Goal: Information Seeking & Learning: Learn about a topic

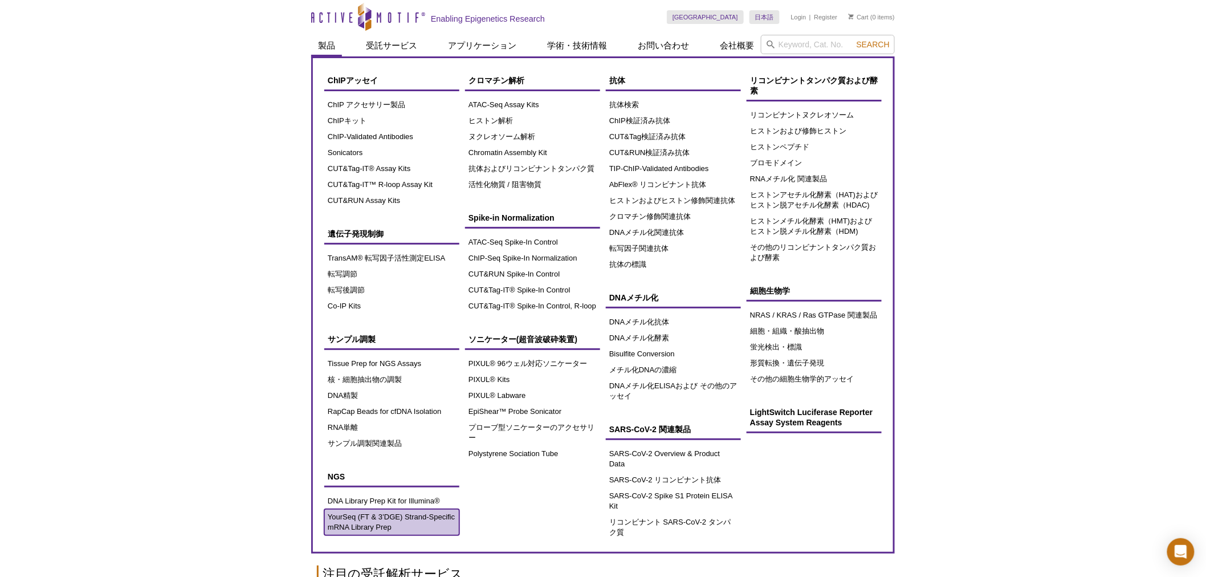
click at [374, 523] on link "YourSeq (FT & 3’DGE) Strand-Specific mRNA Library Prep" at bounding box center [391, 522] width 135 height 26
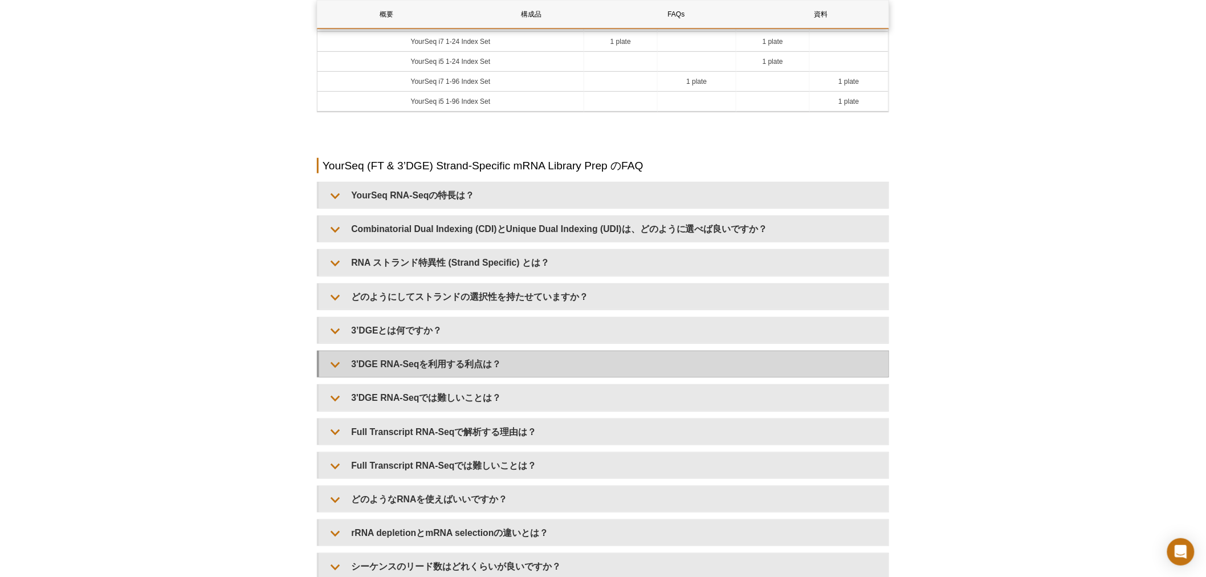
scroll to position [2135, 0]
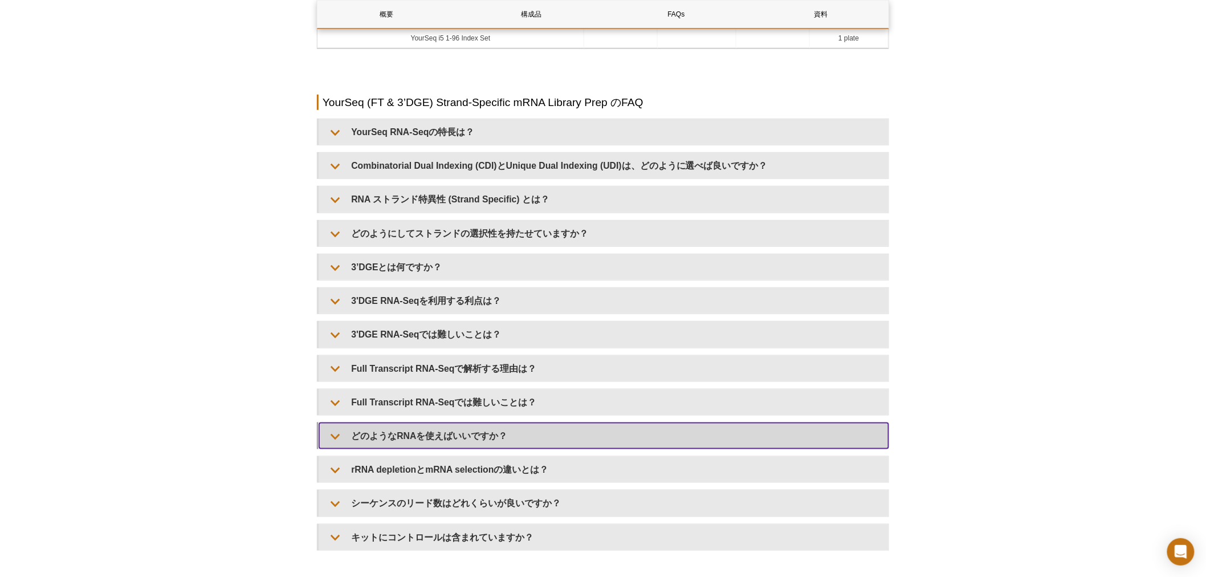
click at [480, 430] on summary "どのようなRNAを使えばいいですか？" at bounding box center [603, 436] width 569 height 26
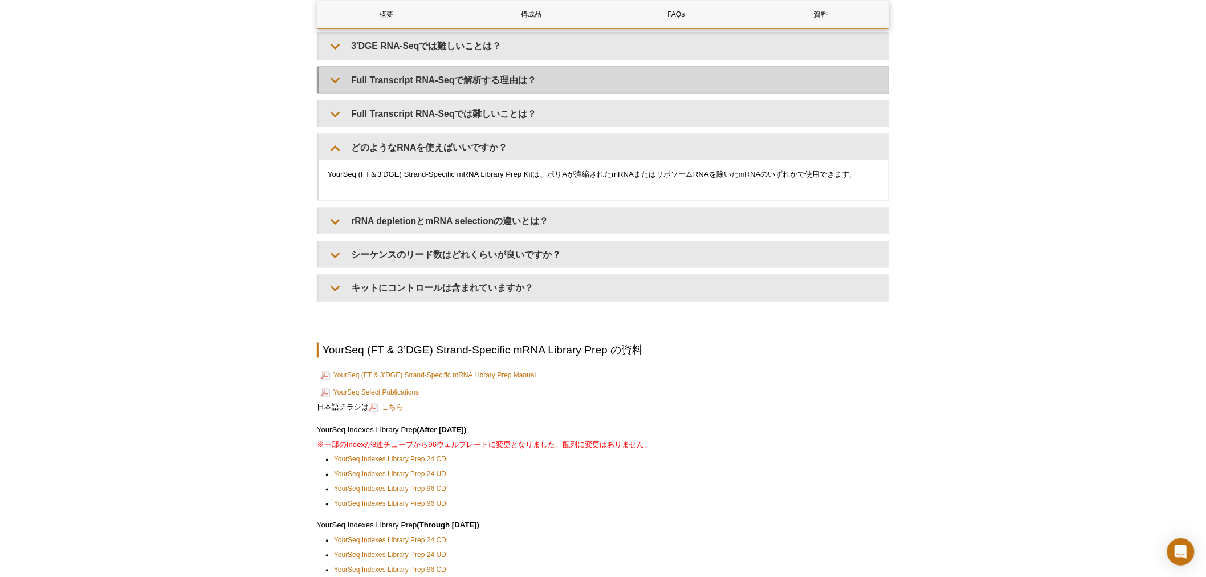
scroll to position [2515, 0]
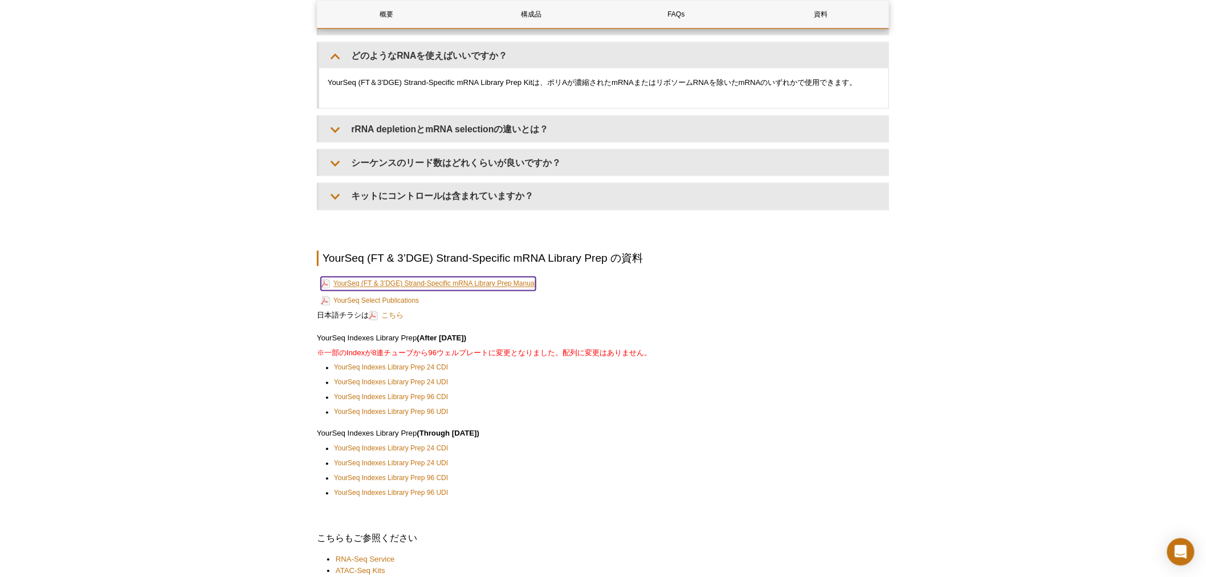
click at [523, 284] on link "YourSeq (FT & 3’DGE) Strand-Specific mRNA Library Prep Manual" at bounding box center [428, 284] width 215 height 14
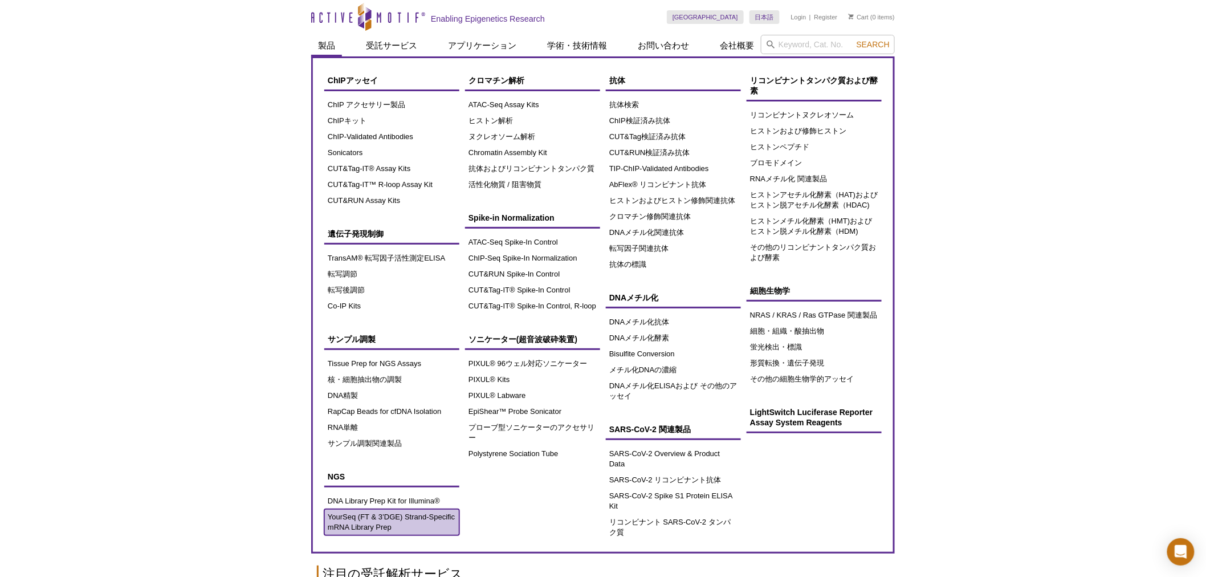
click at [360, 516] on link "YourSeq (FT & 3’DGE) Strand-Specific mRNA Library Prep" at bounding box center [391, 522] width 135 height 26
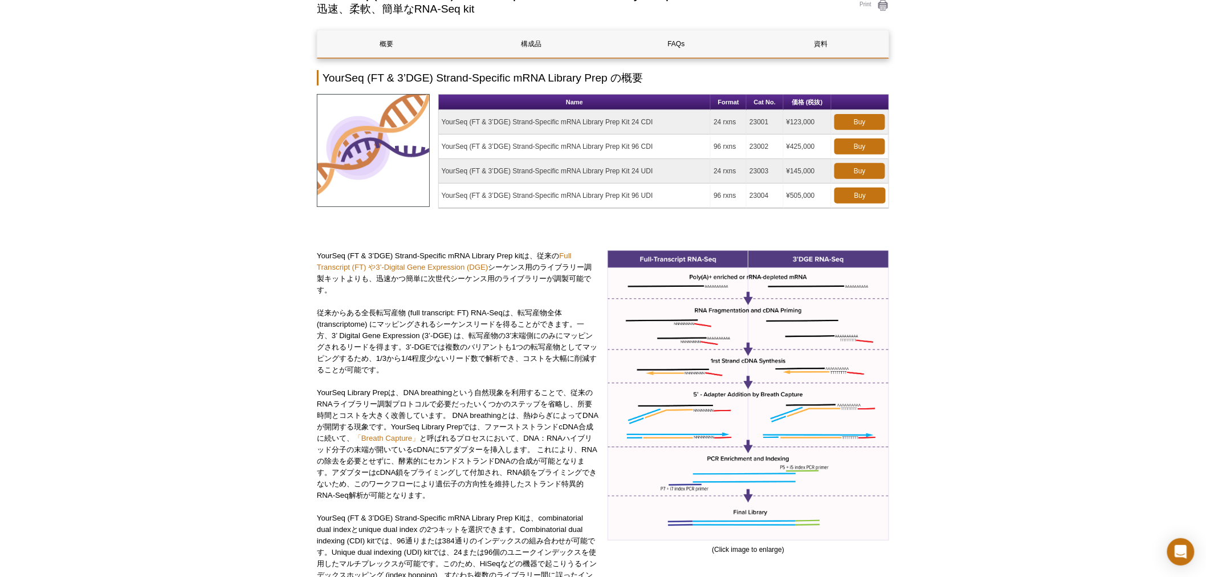
scroll to position [127, 0]
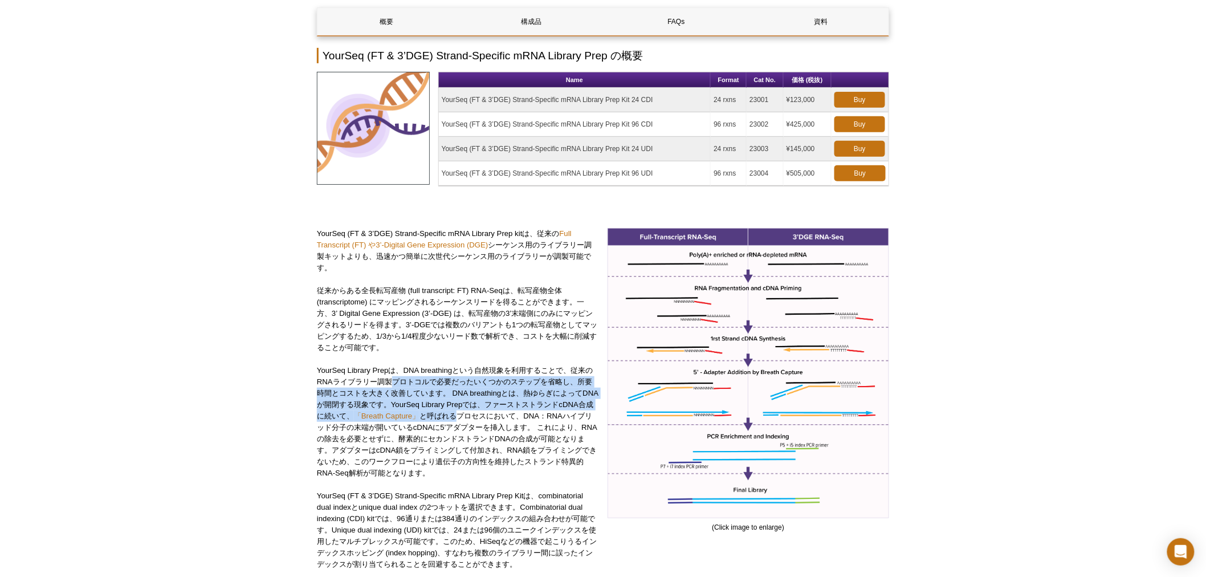
drag, startPoint x: 391, startPoint y: 376, endPoint x: 470, endPoint y: 419, distance: 89.5
click at [470, 419] on p "YourSeq Library Prepは、DNA breathingという自然現象を利用することで、従来のRNAライブラリー調製プロトコルで必要だったいくつ…" at bounding box center [458, 422] width 282 height 114
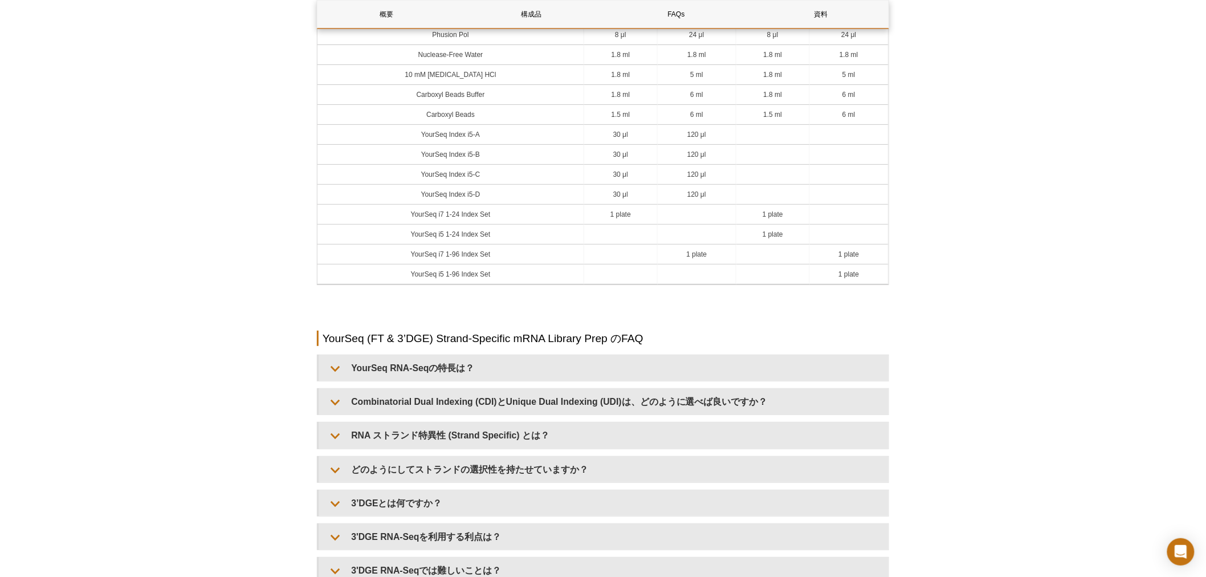
scroll to position [1963, 0]
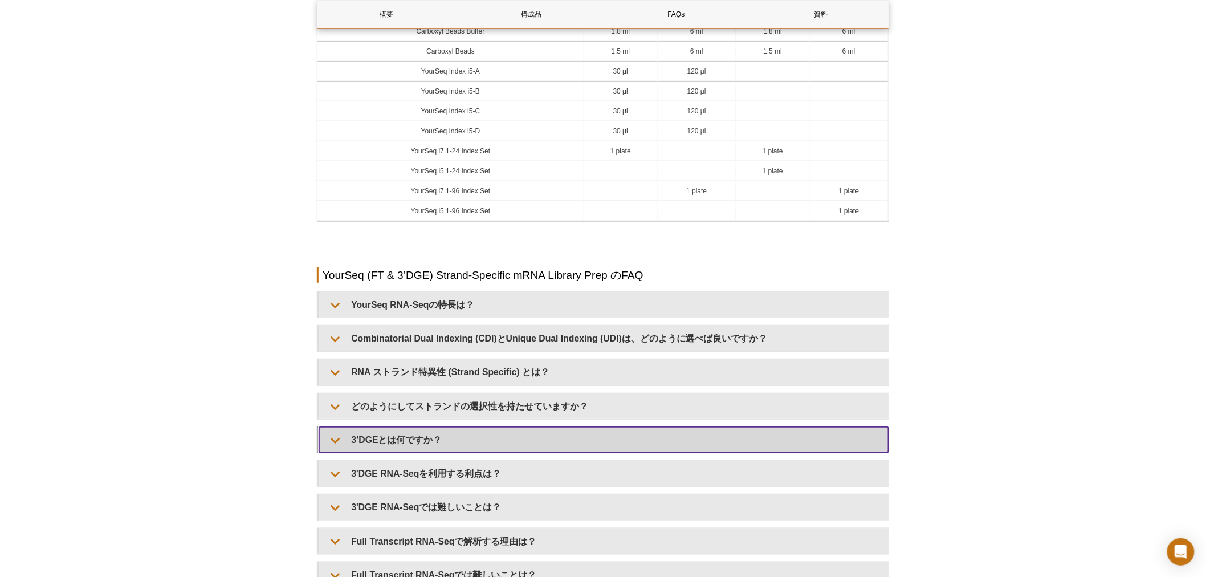
click at [426, 435] on summary "3’DGEとは何ですか？" at bounding box center [603, 440] width 569 height 26
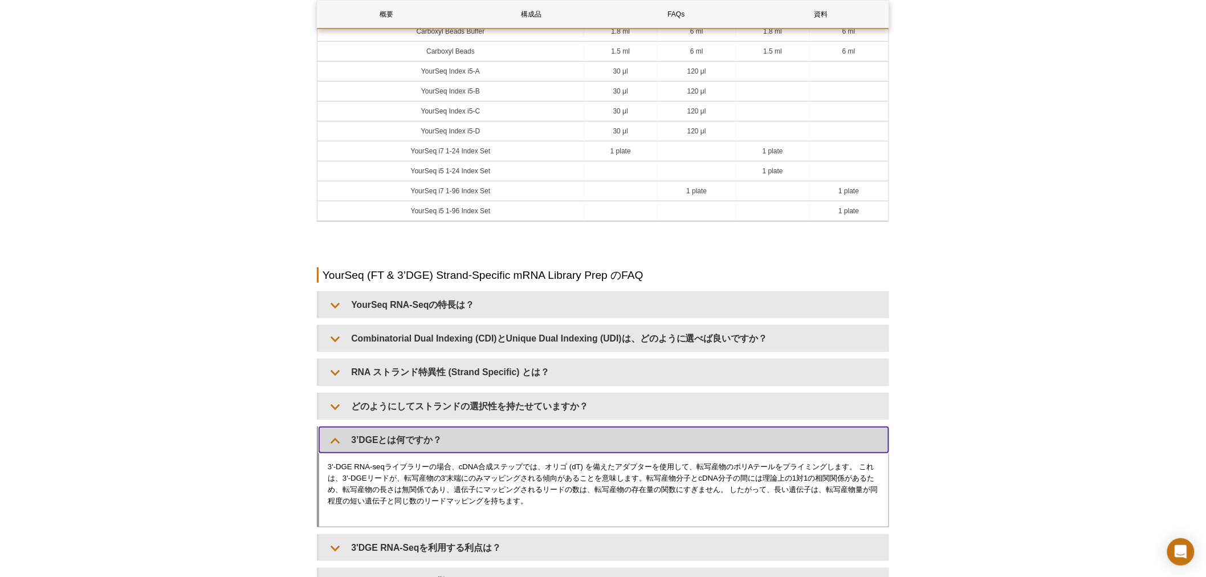
click at [426, 435] on summary "3’DGEとは何ですか？" at bounding box center [603, 440] width 569 height 26
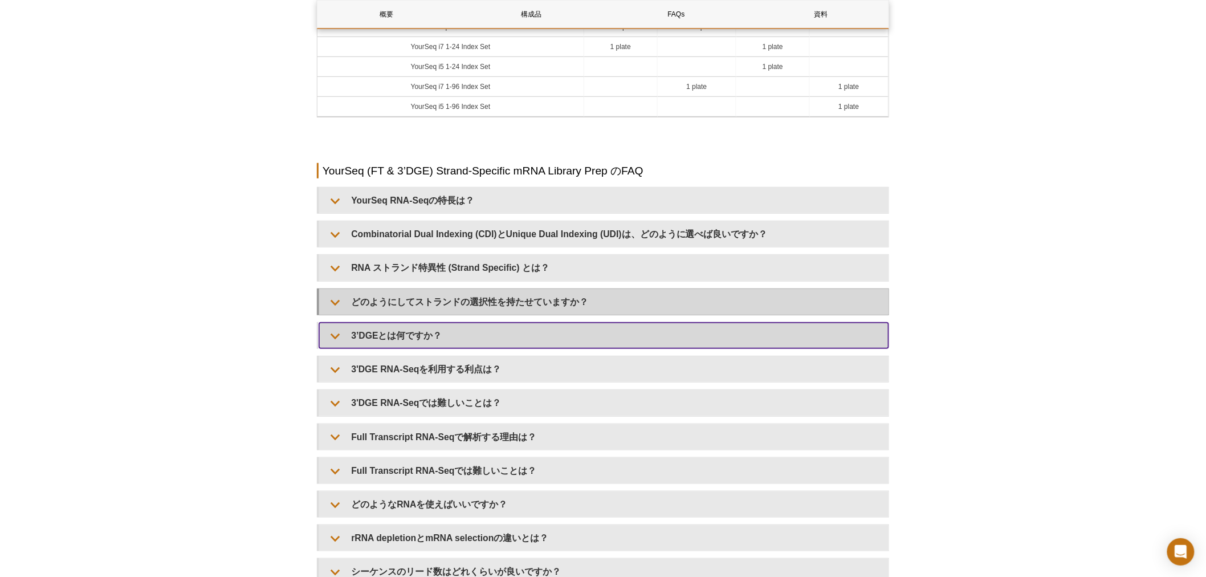
scroll to position [2089, 0]
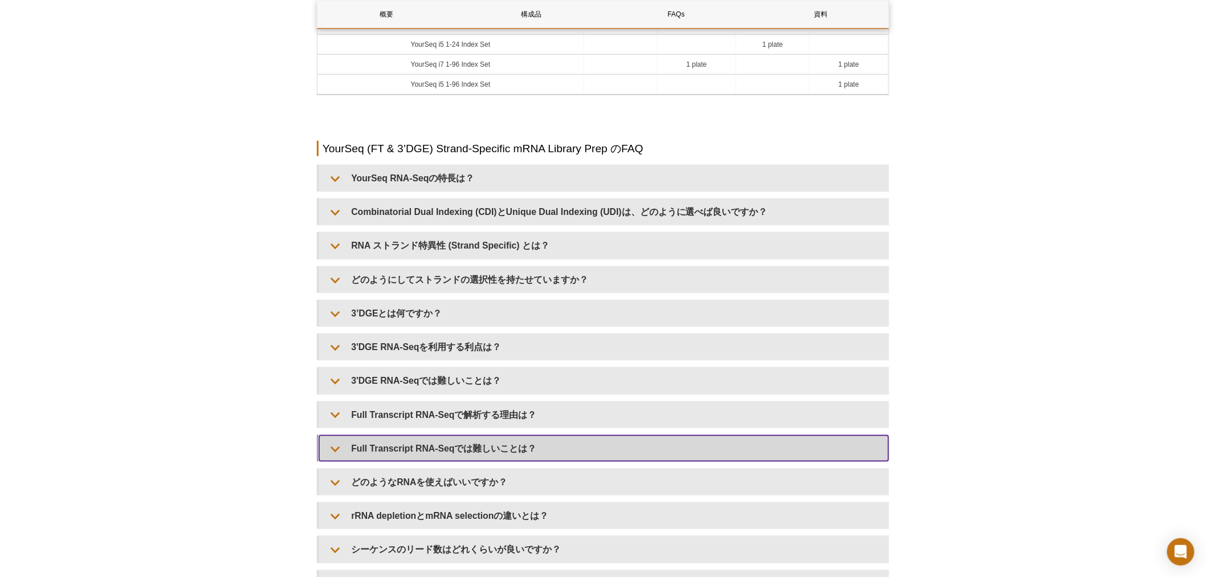
click at [505, 440] on summary "Full Transcript RNA-Seqでは難しいことは？" at bounding box center [603, 448] width 569 height 26
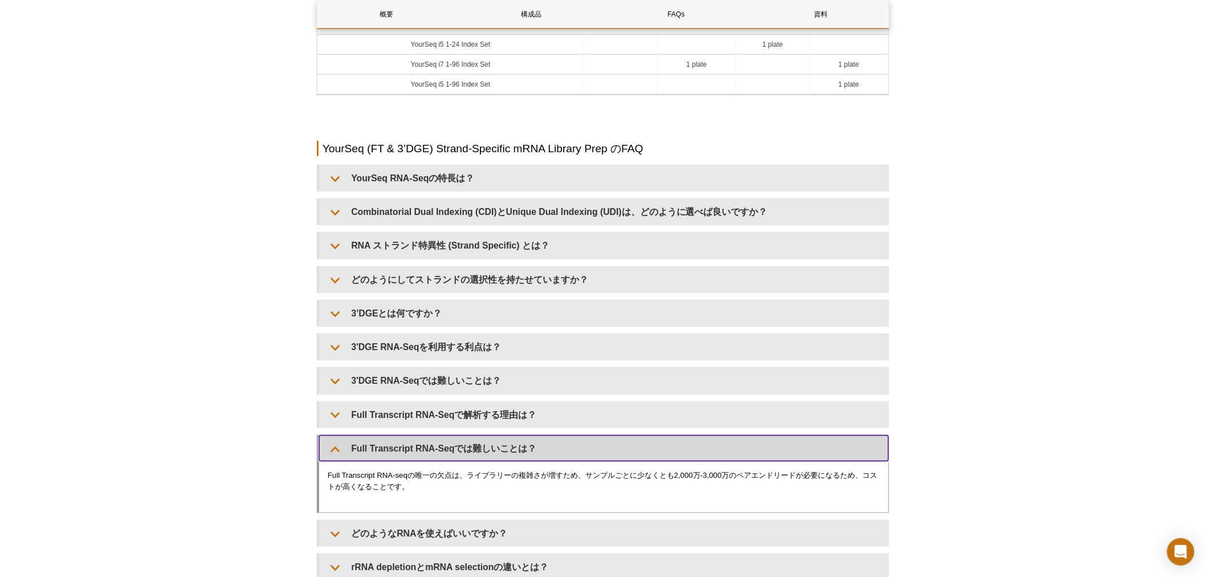
click at [505, 441] on summary "Full Transcript RNA-Seqでは難しいことは？" at bounding box center [603, 448] width 569 height 26
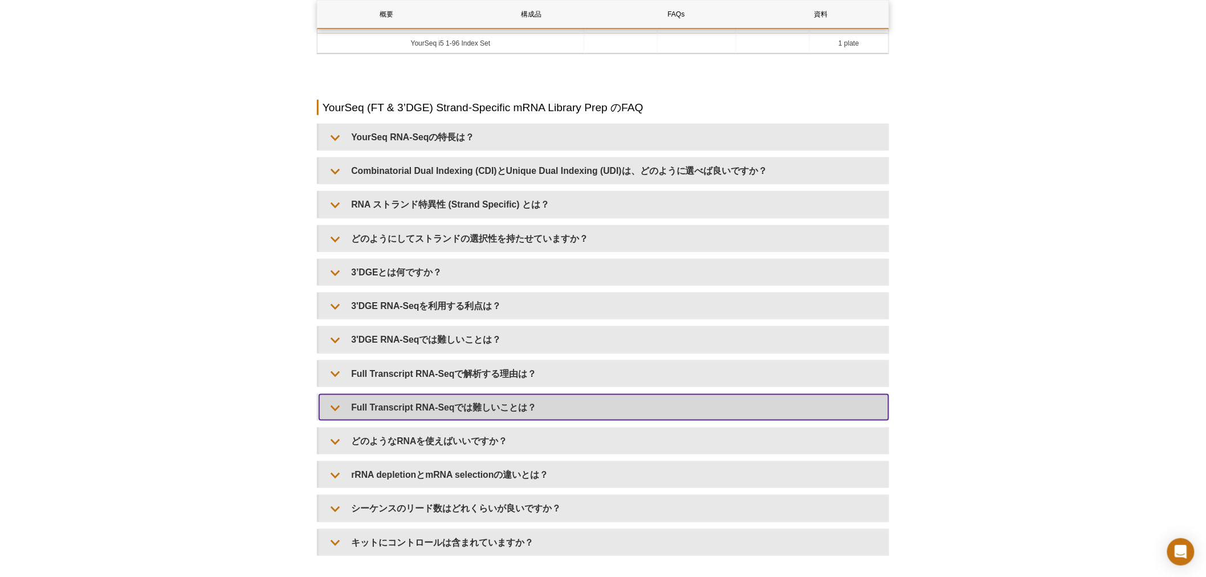
scroll to position [2152, 0]
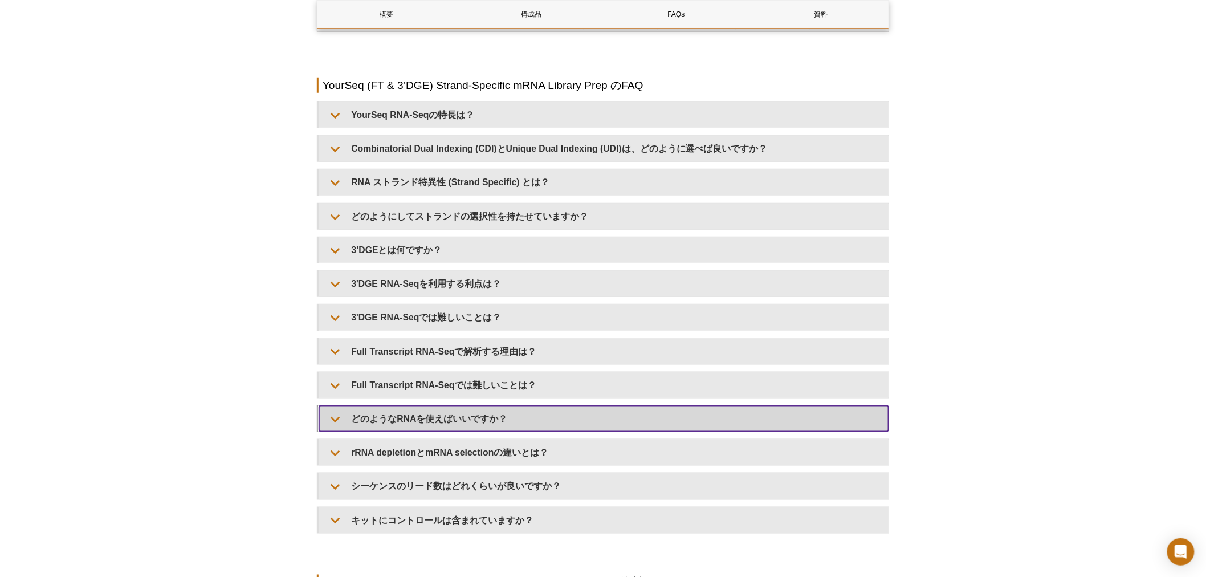
click at [508, 424] on summary "どのようなRNAを使えばいいですか？" at bounding box center [603, 419] width 569 height 26
